Goal: Transaction & Acquisition: Purchase product/service

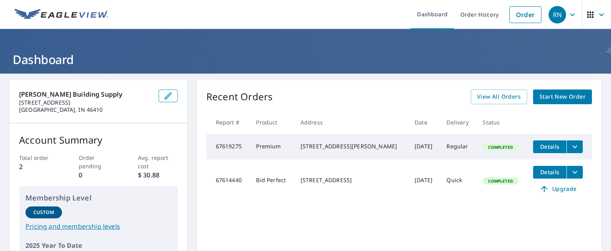
click at [250, 214] on div "Recent Orders View All Orders Start New Order Report # Product Address Date Del…" at bounding box center [399, 187] width 404 height 215
click at [529, 15] on link "Order" at bounding box center [525, 14] width 32 height 17
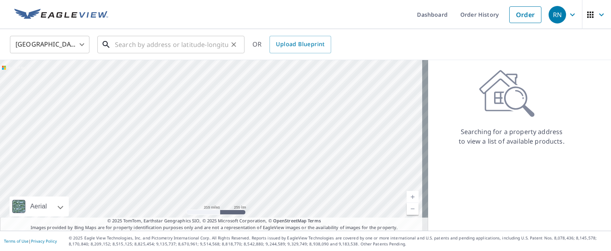
click at [127, 49] on input "text" at bounding box center [171, 44] width 113 height 22
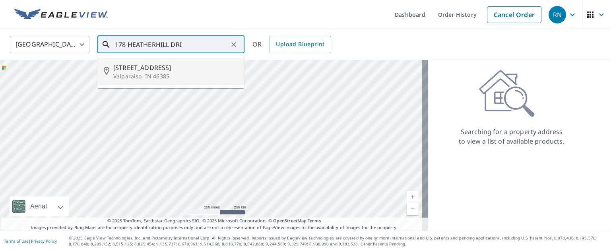
click at [145, 69] on span "[STREET_ADDRESS]" at bounding box center [175, 68] width 125 height 10
type input "[STREET_ADDRESS][PERSON_NAME]"
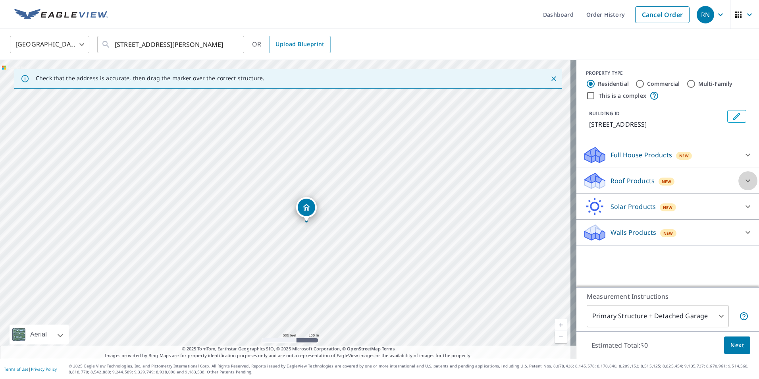
click at [610, 180] on icon at bounding box center [748, 181] width 5 height 3
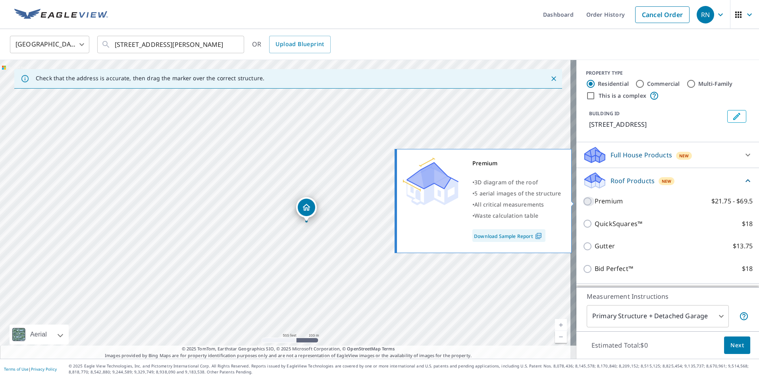
click at [583, 197] on input "Premium $21.75 - $69.5" at bounding box center [589, 202] width 12 height 10
checkbox input "true"
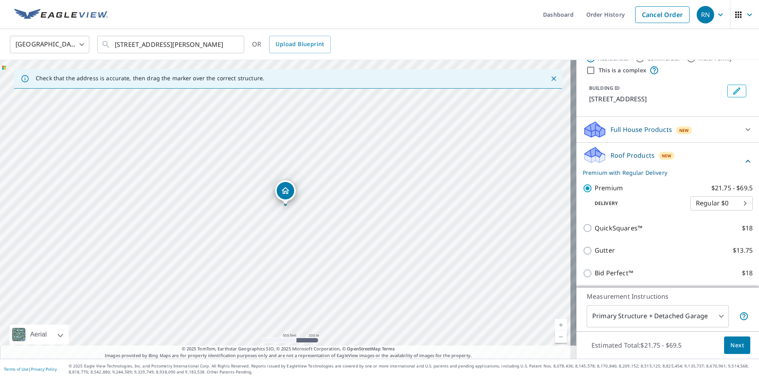
scroll to position [40, 0]
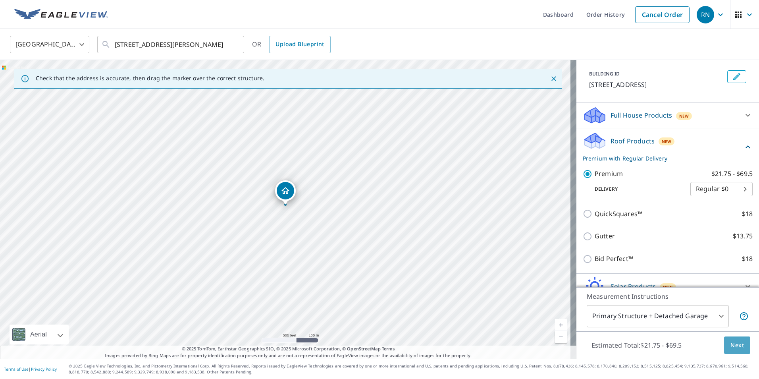
click at [610, 250] on span "Next" at bounding box center [738, 345] width 14 height 10
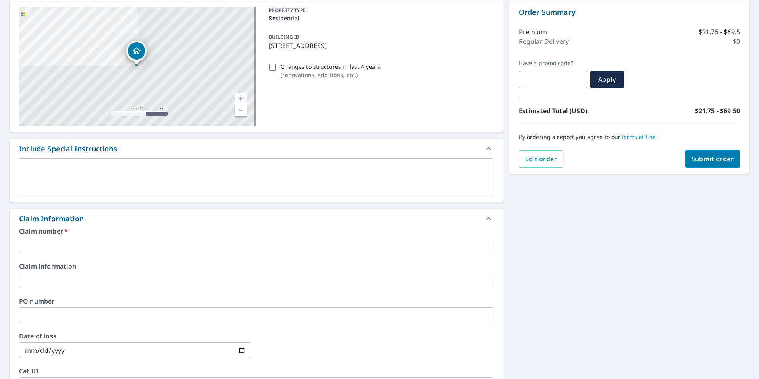
scroll to position [119, 0]
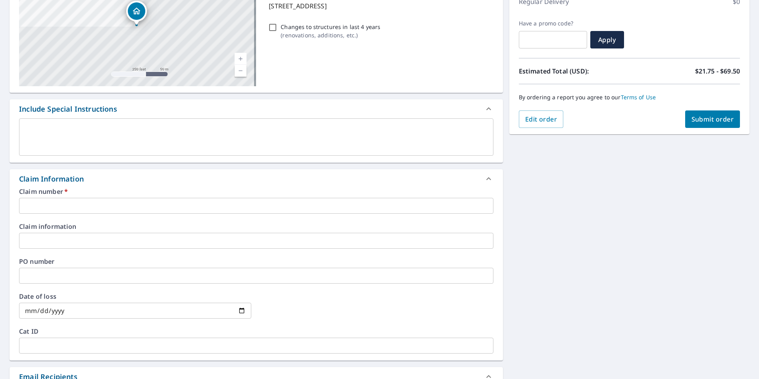
click at [51, 203] on input "text" at bounding box center [256, 206] width 475 height 16
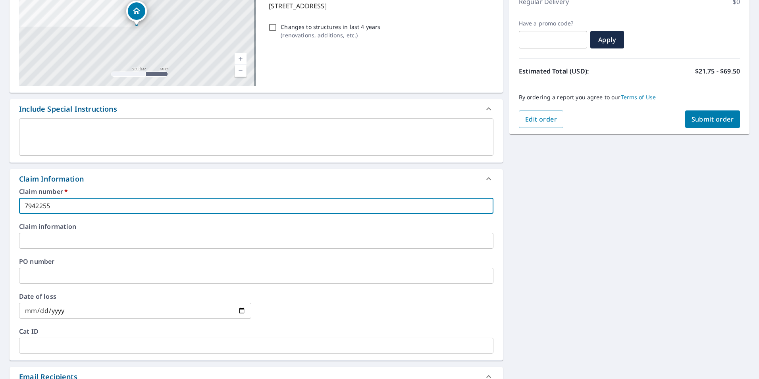
type input "7942255"
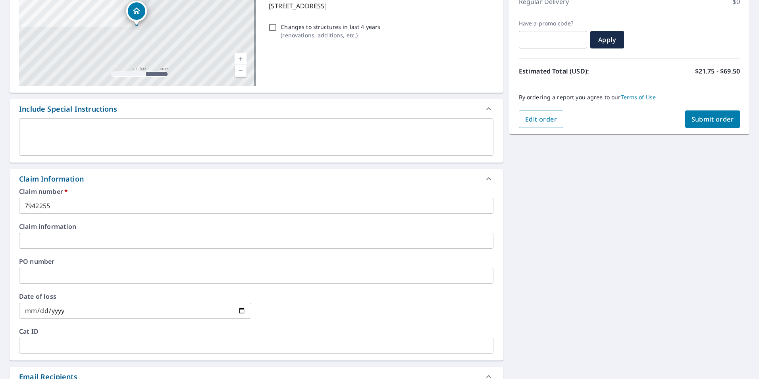
click at [521, 250] on div "[STREET_ADDRESS][PERSON_NAME] A standard road map Aerial A detailed look from a…" at bounding box center [379, 245] width 759 height 583
click at [610, 250] on div "[STREET_ADDRESS][PERSON_NAME] A standard road map Aerial A detailed look from a…" at bounding box center [379, 245] width 759 height 583
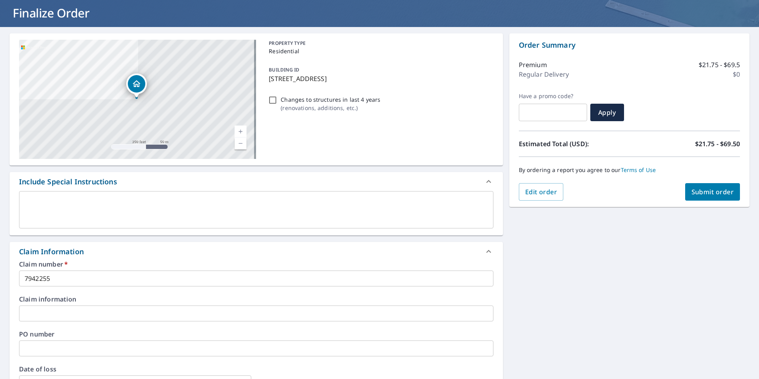
scroll to position [40, 0]
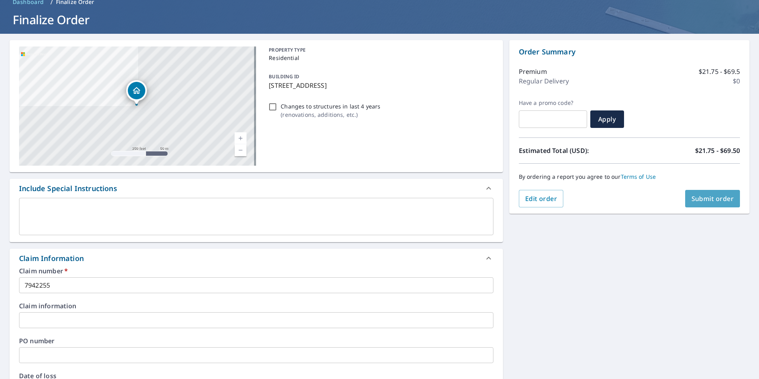
click at [610, 202] on span "Submit order" at bounding box center [713, 198] width 43 height 9
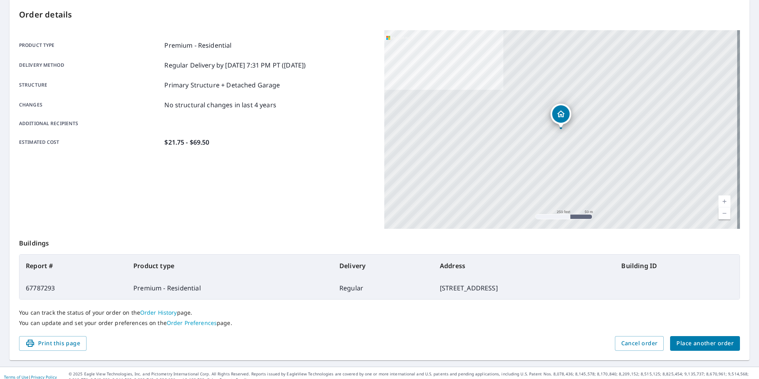
scroll to position [89, 0]
